Goal: Download file/media

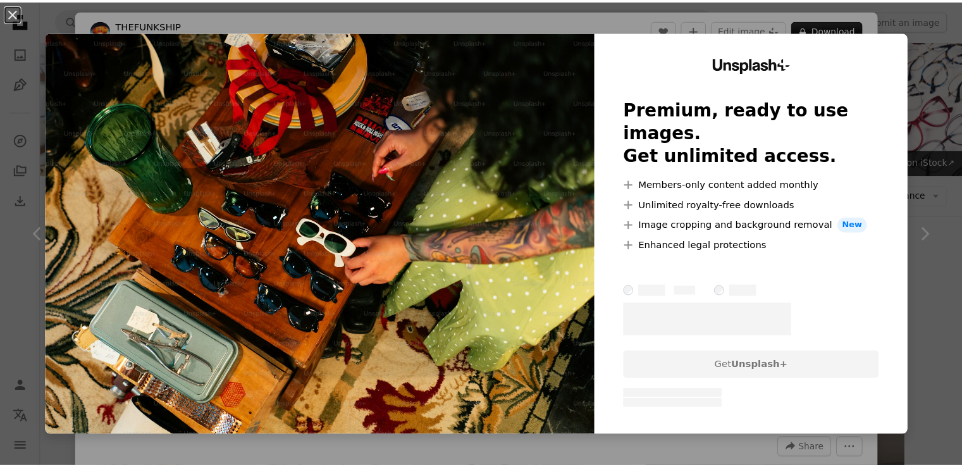
scroll to position [1012, 0]
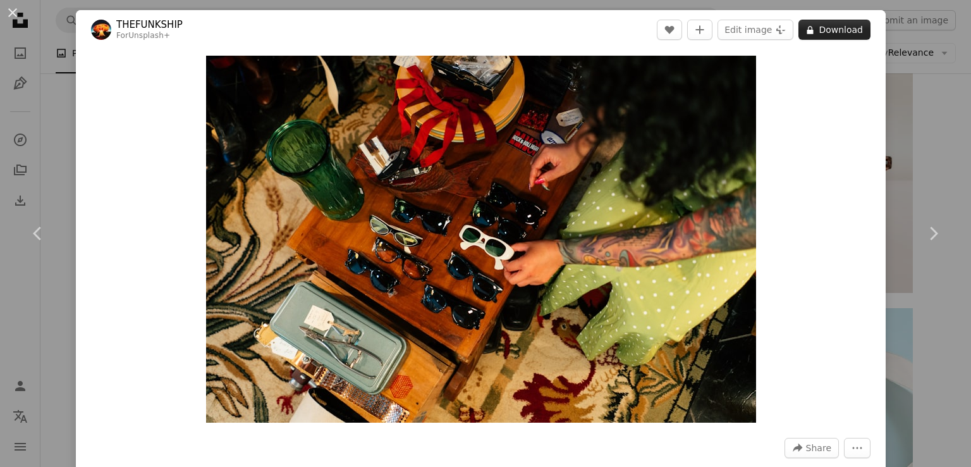
click at [838, 29] on button "A lock Download" at bounding box center [835, 30] width 72 height 20
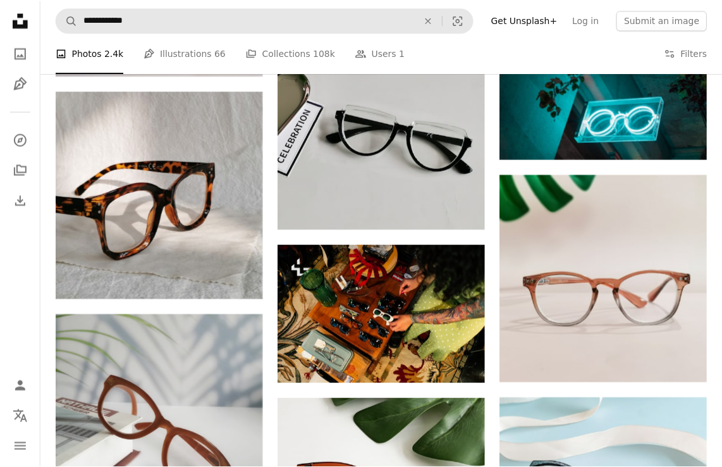
scroll to position [754, 0]
